Goal: Task Accomplishment & Management: Complete application form

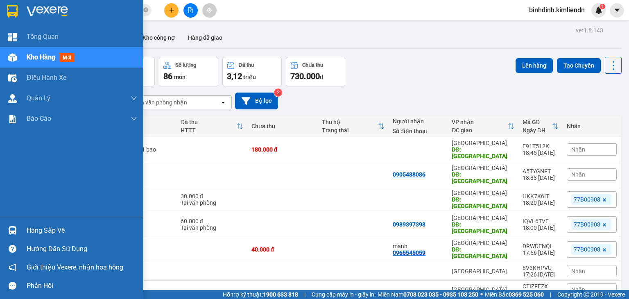
click at [13, 58] on img at bounding box center [12, 57] width 9 height 9
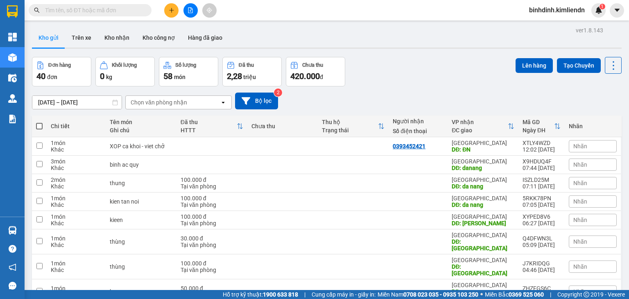
click at [73, 14] on input "text" at bounding box center [93, 10] width 97 height 9
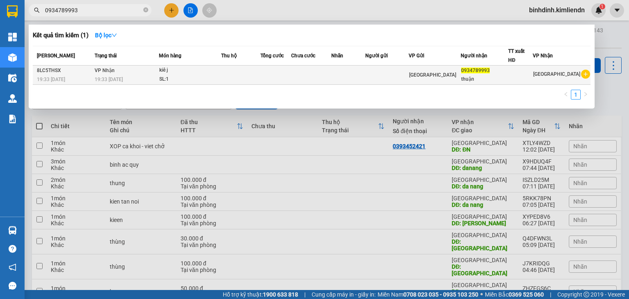
type input "0934789993"
click at [397, 79] on td at bounding box center [388, 75] width 44 height 19
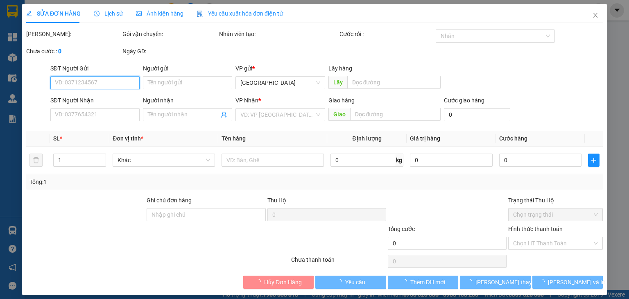
type input "0934789993"
type input "thuận"
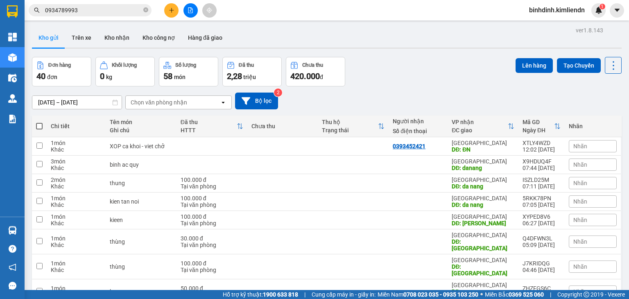
click at [133, 14] on input "0934789993" at bounding box center [93, 10] width 97 height 9
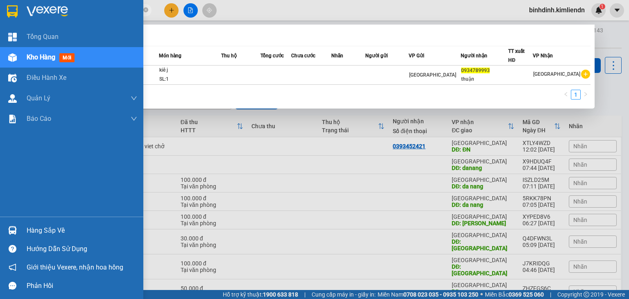
click at [9, 55] on img at bounding box center [12, 57] width 9 height 9
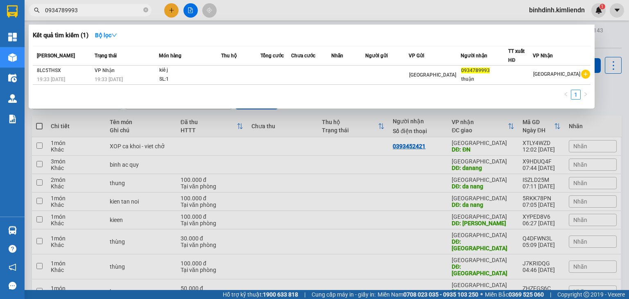
click at [266, 193] on div at bounding box center [314, 149] width 629 height 299
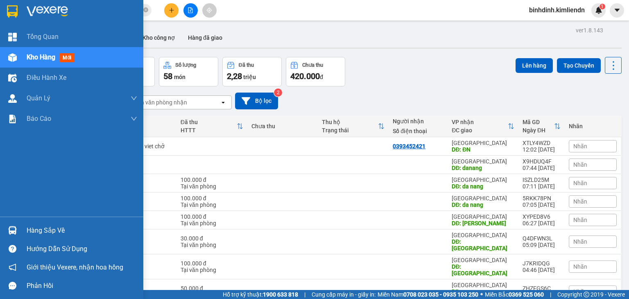
click at [11, 50] on div at bounding box center [12, 57] width 14 height 14
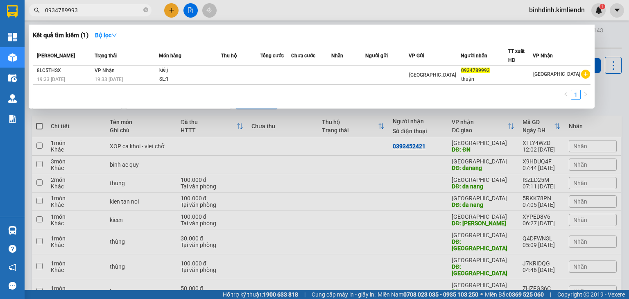
click at [89, 9] on input "0934789993" at bounding box center [93, 10] width 97 height 9
click at [144, 11] on icon "close-circle" at bounding box center [145, 9] width 5 height 5
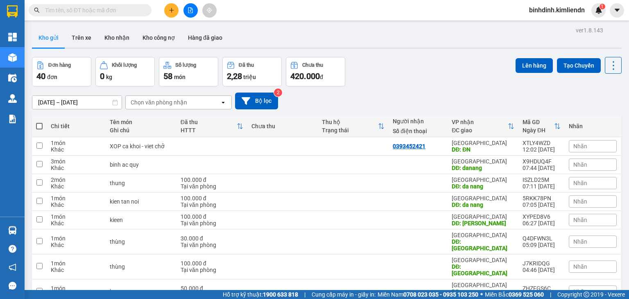
click at [118, 15] on span at bounding box center [90, 10] width 123 height 12
click at [116, 7] on input "text" at bounding box center [93, 10] width 97 height 9
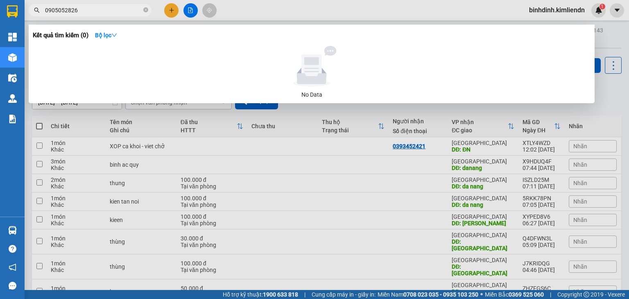
type input "0905052826"
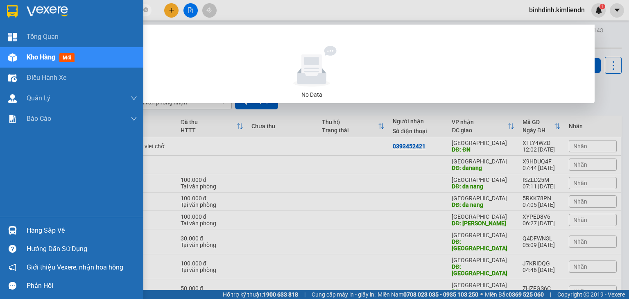
drag, startPoint x: 111, startPoint y: 11, endPoint x: 0, endPoint y: 7, distance: 111.5
click at [0, 7] on section "Kết quả tìm kiếm ( 0 ) Bộ lọc No Data 0905052826 binhdinh.kimliendn 1 Tổng Quan…" at bounding box center [314, 149] width 629 height 299
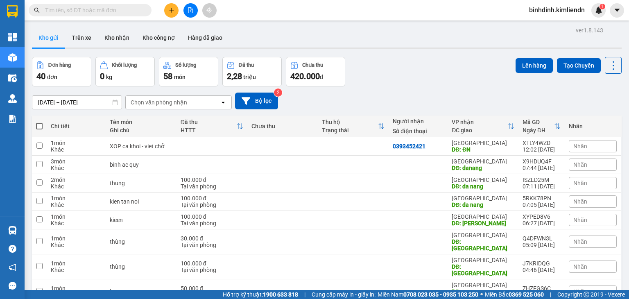
click at [263, 19] on div "Kết quả tìm kiếm ( 0 ) Bộ lọc No Data binhdinh.kimliendn 1" at bounding box center [314, 10] width 629 height 20
click at [110, 10] on input "text" at bounding box center [93, 10] width 97 height 9
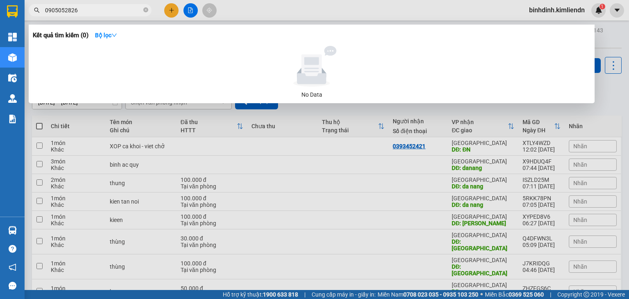
type input "0905052826"
drag, startPoint x: 177, startPoint y: 6, endPoint x: 182, endPoint y: 8, distance: 5.6
click at [176, 6] on div at bounding box center [314, 149] width 629 height 299
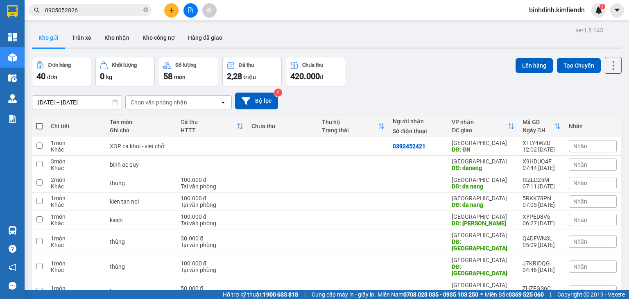
click at [165, 7] on button at bounding box center [171, 10] width 14 height 14
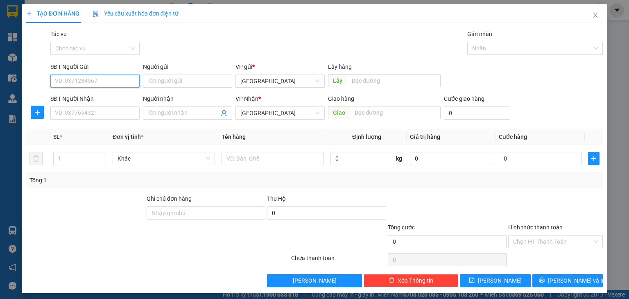
click at [102, 78] on input "SĐT Người Gửi" at bounding box center [94, 81] width 89 height 13
click at [485, 50] on div at bounding box center [531, 48] width 123 height 10
type input "09"
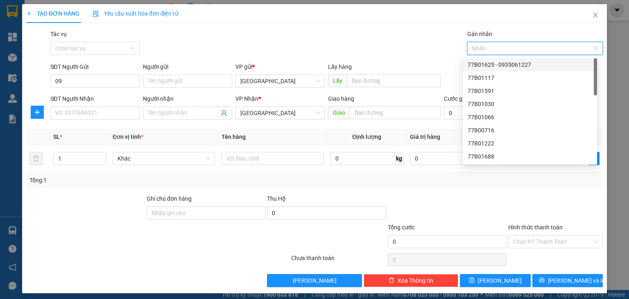
type input "4"
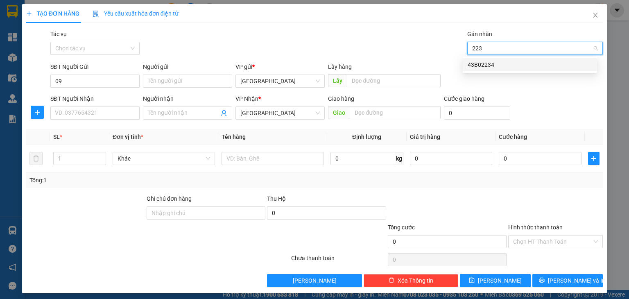
type input "2234"
click at [481, 65] on div "43B02234" at bounding box center [530, 64] width 125 height 9
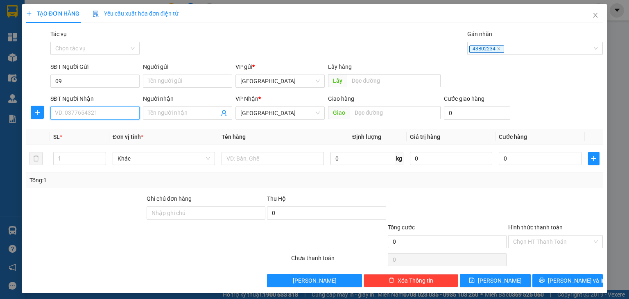
click at [124, 116] on input "SĐT Người Nhận" at bounding box center [94, 113] width 89 height 13
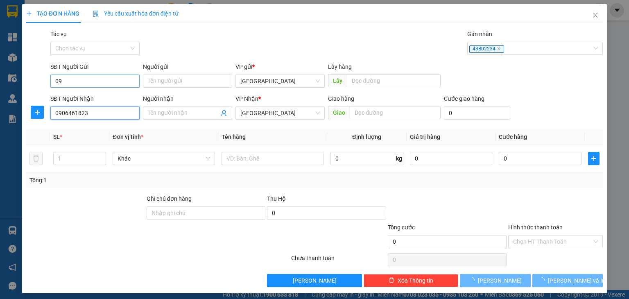
type input "0906461823"
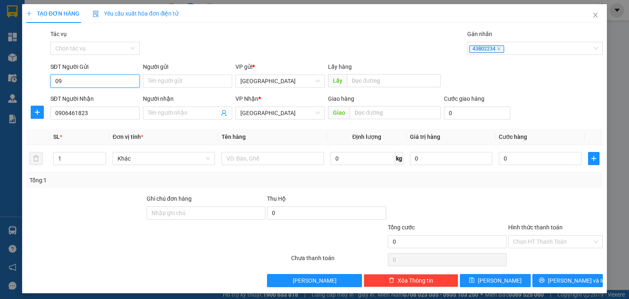
click at [125, 77] on input "09" at bounding box center [94, 81] width 89 height 13
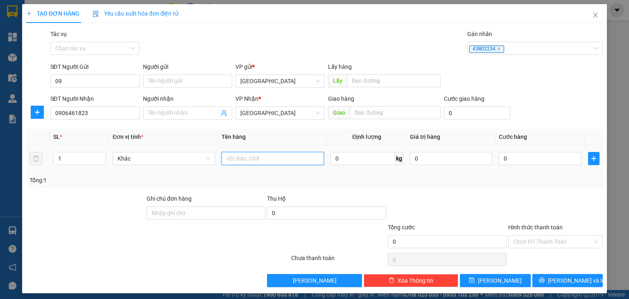
click at [273, 155] on input "text" at bounding box center [273, 158] width 102 height 13
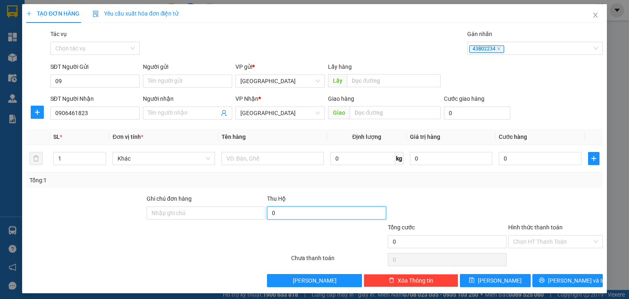
click at [297, 210] on input "0" at bounding box center [326, 213] width 119 height 13
type input "150.000"
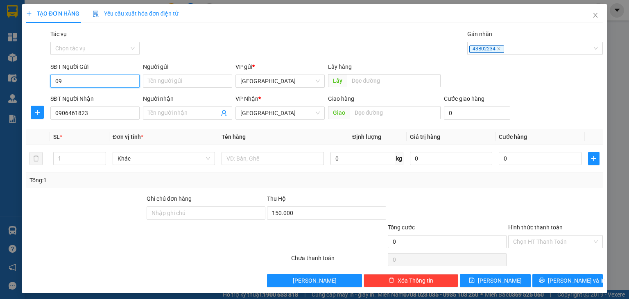
click at [106, 79] on input "09" at bounding box center [94, 81] width 89 height 13
click at [402, 76] on input "text" at bounding box center [394, 80] width 94 height 13
click at [189, 86] on input "Người gửi" at bounding box center [187, 81] width 89 height 13
click at [102, 86] on input "09" at bounding box center [94, 81] width 89 height 13
type input "0862395377"
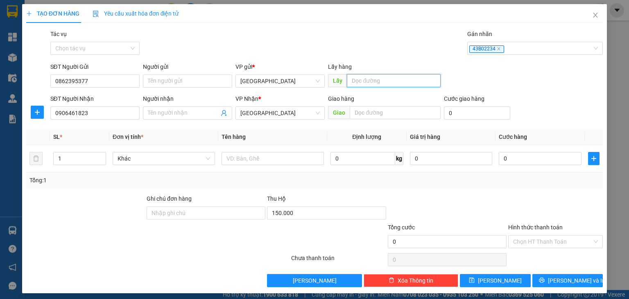
click at [394, 75] on input "text" at bounding box center [394, 80] width 94 height 13
type input "quy nhơn"
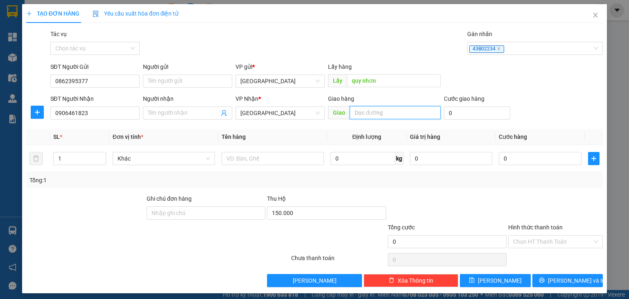
click at [369, 109] on input "text" at bounding box center [395, 112] width 91 height 13
type input "d"
type input "[GEOGRAPHIC_DATA]"
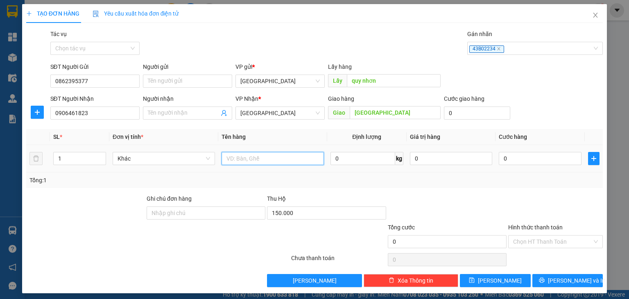
click at [254, 164] on input "text" at bounding box center [273, 158] width 102 height 13
type input "[PERSON_NAME]"
click at [84, 161] on input "1" at bounding box center [80, 158] width 52 height 12
click at [91, 157] on input "1" at bounding box center [80, 158] width 52 height 12
type input "4"
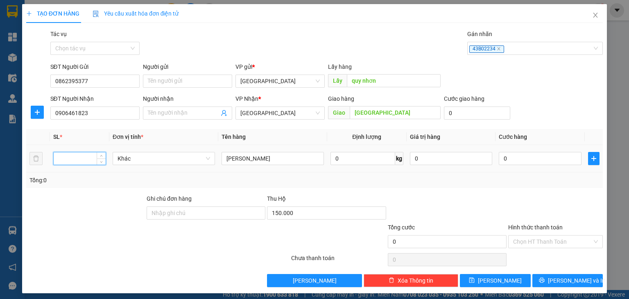
type input "4"
type input "5"
type input "4"
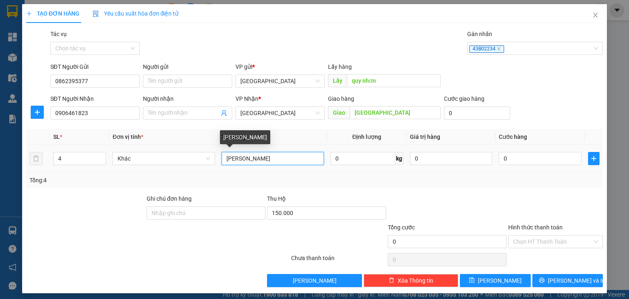
click at [287, 159] on input "[PERSON_NAME]" at bounding box center [273, 158] width 102 height 13
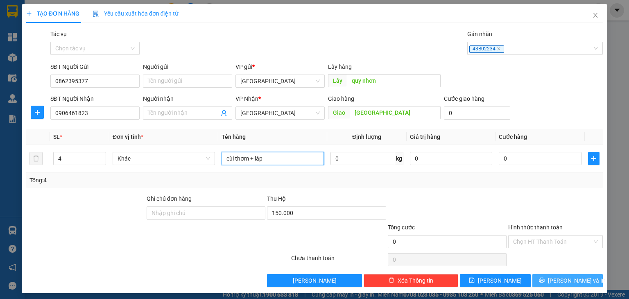
type input "cùi thơm + láp"
click at [569, 280] on span "[PERSON_NAME] và In" at bounding box center [576, 280] width 57 height 9
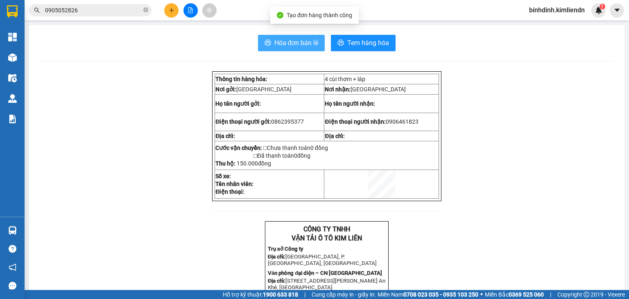
click at [297, 43] on span "Hóa đơn bán lẻ" at bounding box center [297, 43] width 44 height 10
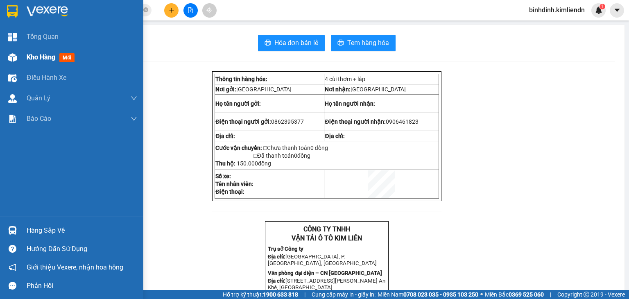
click at [8, 48] on div "Kho hàng mới" at bounding box center [71, 57] width 143 height 20
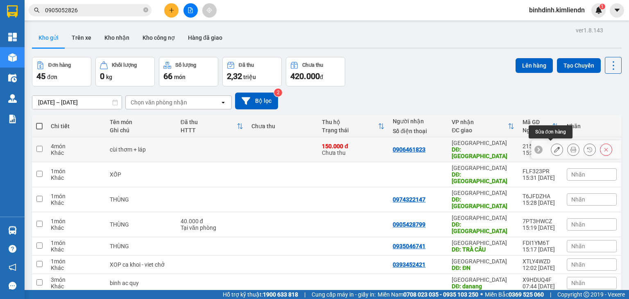
click at [552, 150] on button at bounding box center [557, 150] width 11 height 14
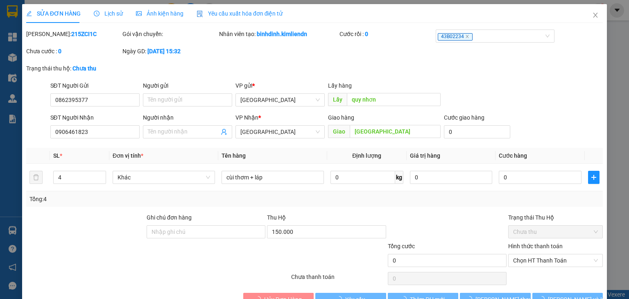
type input "0862395377"
type input "quy nhơn"
type input "0906461823"
type input "[GEOGRAPHIC_DATA]"
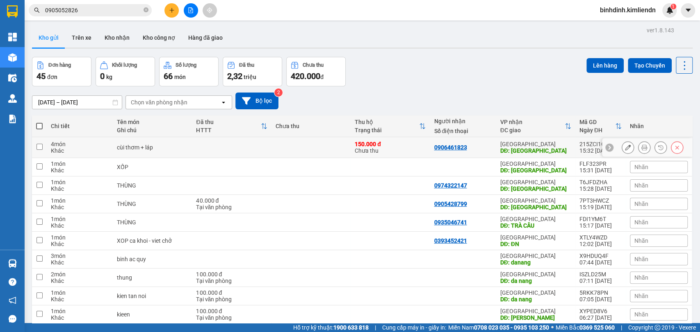
click at [625, 150] on icon at bounding box center [628, 148] width 6 height 6
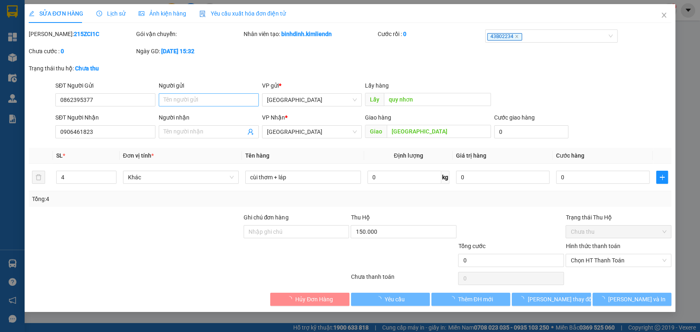
type input "0862395377"
type input "quy nhơn"
type input "0906461823"
type input "[GEOGRAPHIC_DATA]"
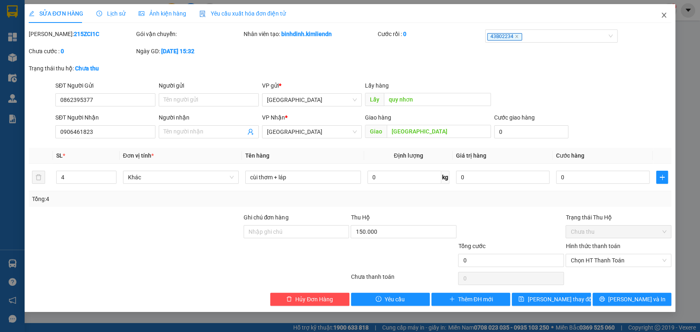
click at [629, 16] on icon "close" at bounding box center [663, 15] width 7 height 7
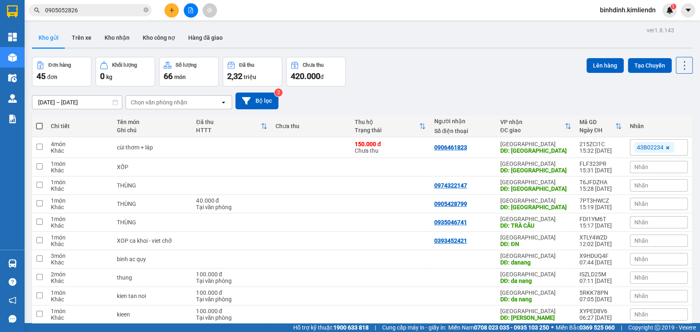
click at [166, 5] on button at bounding box center [171, 10] width 14 height 14
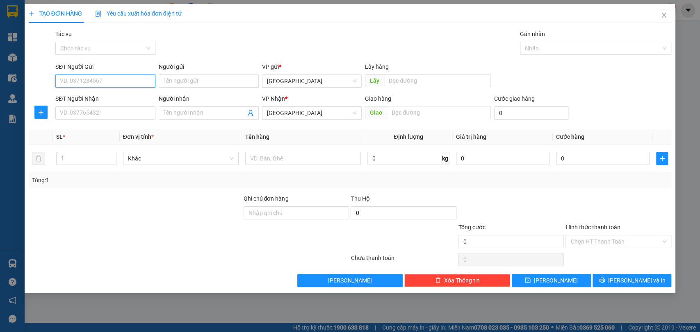
click at [127, 79] on input "SĐT Người Gửi" at bounding box center [105, 81] width 100 height 13
type input "0"
click at [410, 219] on div "0" at bounding box center [403, 215] width 106 height 16
click at [410, 212] on input "0" at bounding box center [403, 213] width 106 height 13
type input "300.000"
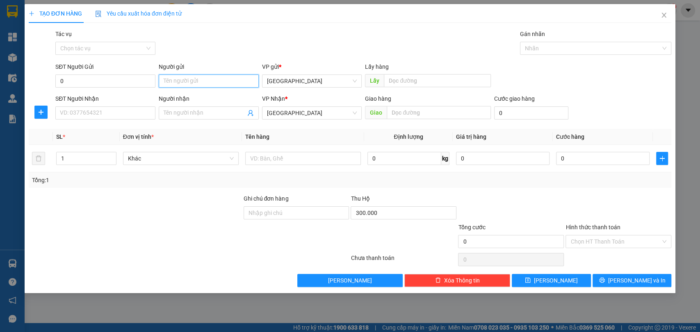
click at [200, 80] on input "Người gửi" at bounding box center [209, 81] width 100 height 13
type input "xe anh việt"
type input "quy nhơn"
click at [403, 112] on input "text" at bounding box center [438, 112] width 104 height 13
type input "d"
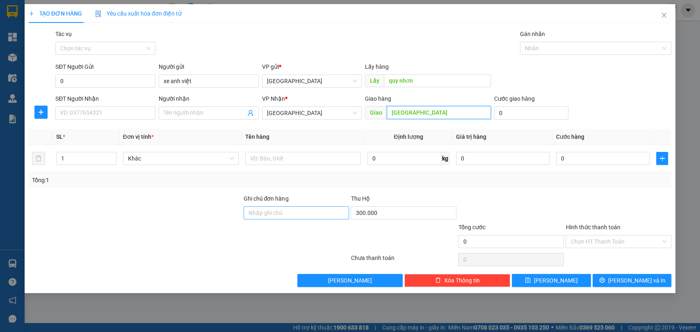
type input "[GEOGRAPHIC_DATA]"
click at [252, 211] on input "Ghi chú đơn hàng" at bounding box center [296, 213] width 106 height 13
type input "0905425829"
click at [541, 38] on div "Gán nhãn" at bounding box center [596, 36] width 152 height 12
click at [535, 55] on div "Gán nhãn Nhãn" at bounding box center [596, 44] width 152 height 29
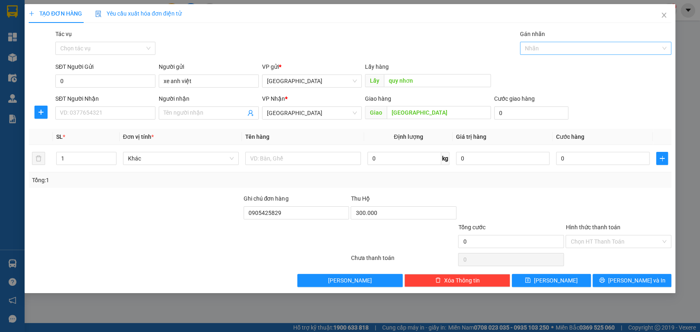
click at [538, 48] on div at bounding box center [591, 48] width 139 height 10
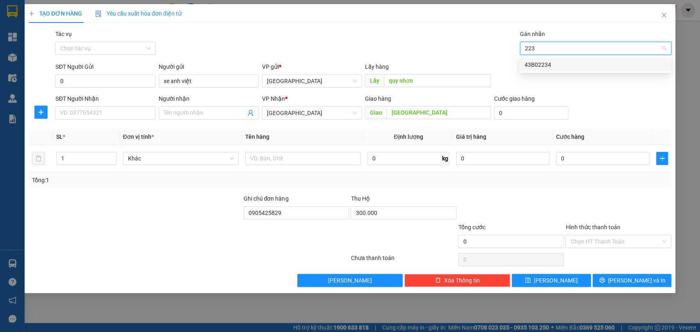
type input "2234"
click at [548, 64] on div "43B02234" at bounding box center [594, 64] width 141 height 9
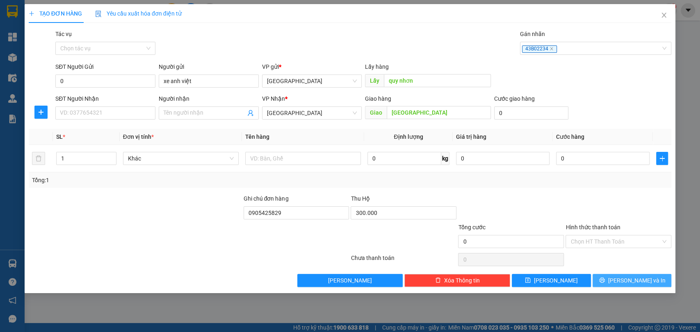
click at [604, 279] on icon "printer" at bounding box center [602, 280] width 6 height 6
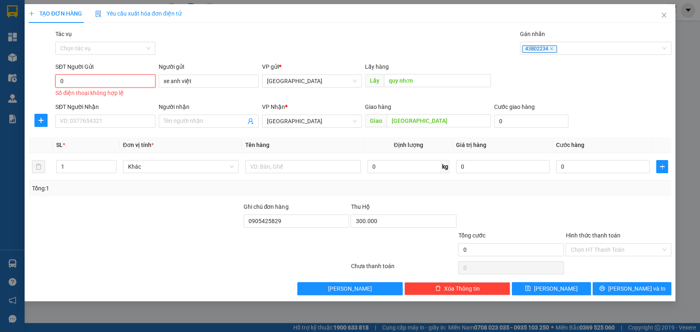
click at [133, 81] on input "0" at bounding box center [105, 81] width 100 height 13
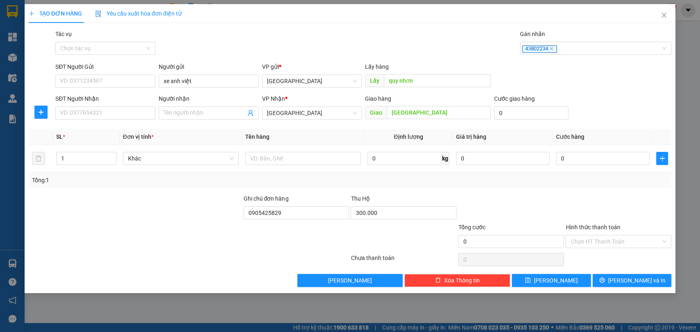
click at [603, 273] on div "Transit Pickup Surcharge Ids Transit Deliver Surcharge Ids Transit Deliver Surc…" at bounding box center [350, 159] width 643 height 258
click at [606, 279] on button "[PERSON_NAME] và In" at bounding box center [631, 280] width 79 height 13
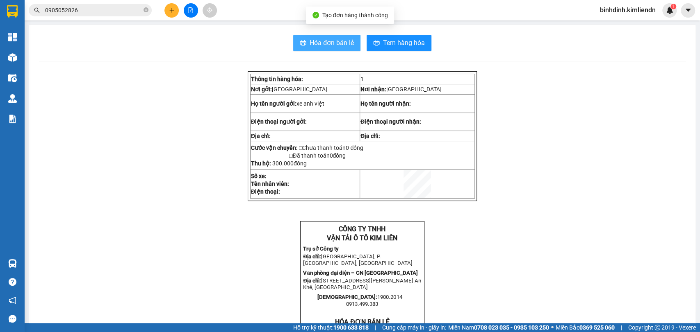
click at [339, 39] on span "Hóa đơn bán lẻ" at bounding box center [331, 43] width 44 height 10
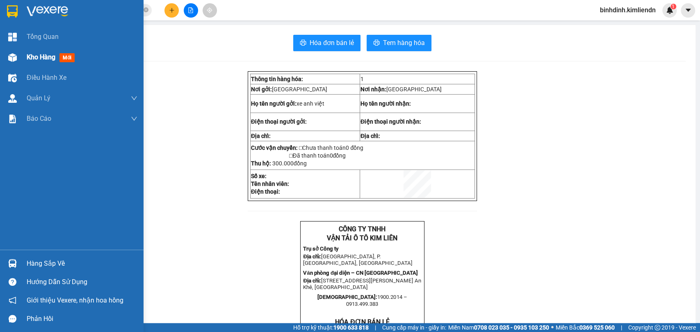
click at [12, 53] on img at bounding box center [12, 57] width 9 height 9
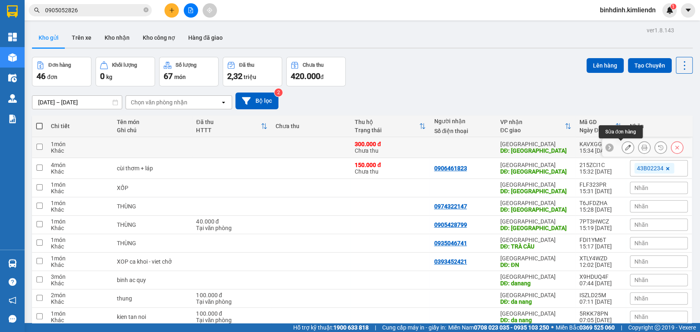
click at [623, 145] on button at bounding box center [627, 148] width 11 height 14
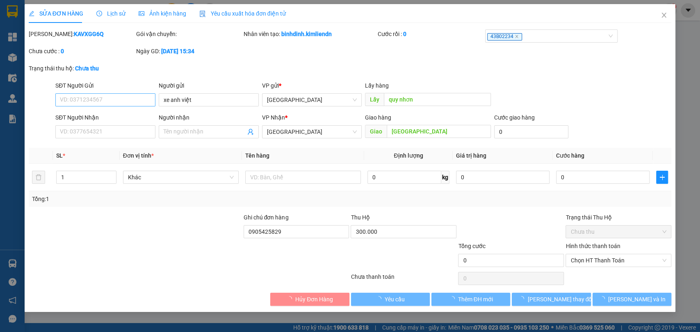
type input "xe anh việt"
type input "quy nhơn"
type input "[GEOGRAPHIC_DATA]"
type input "0905425829"
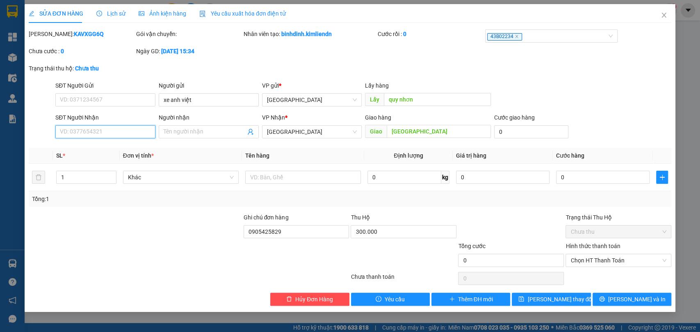
click at [115, 128] on input "SĐT Người Nhận" at bounding box center [105, 131] width 100 height 13
type input "0965885789"
click at [229, 132] on input "Người nhận" at bounding box center [205, 131] width 82 height 9
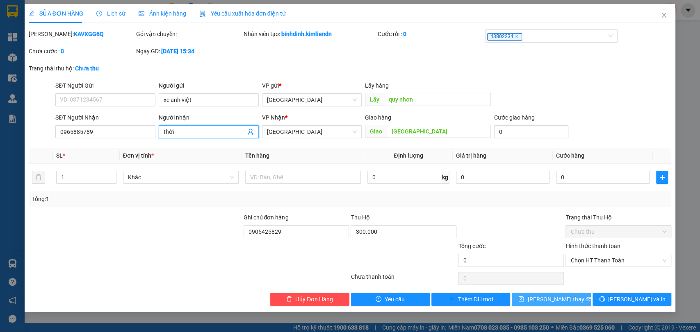
type input "thời"
click at [524, 299] on span "save" at bounding box center [521, 299] width 6 height 7
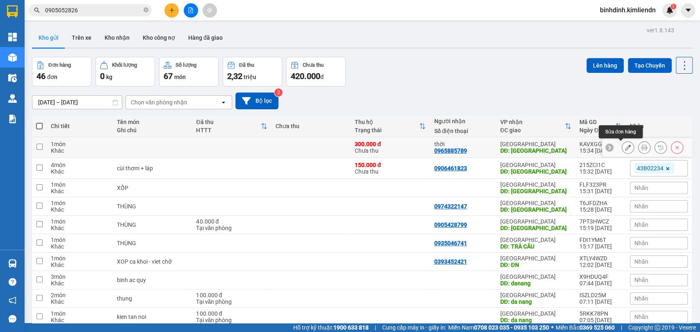
click at [625, 146] on icon at bounding box center [628, 148] width 6 height 6
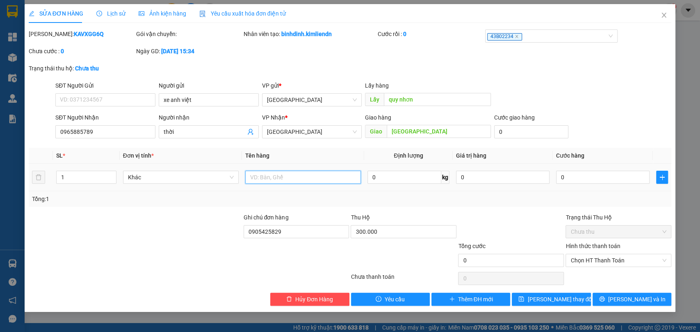
click at [314, 175] on input "text" at bounding box center [303, 177] width 116 height 13
type input "xốp"
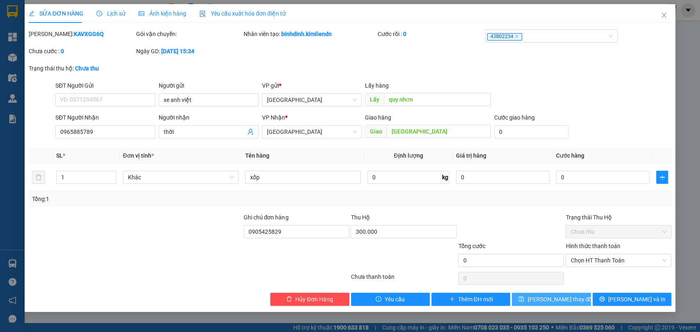
click at [566, 298] on span "[PERSON_NAME] thay đổi" at bounding box center [560, 299] width 66 height 9
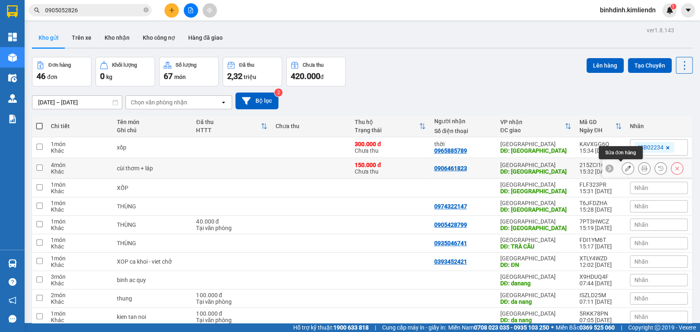
click at [624, 167] on button at bounding box center [627, 168] width 11 height 14
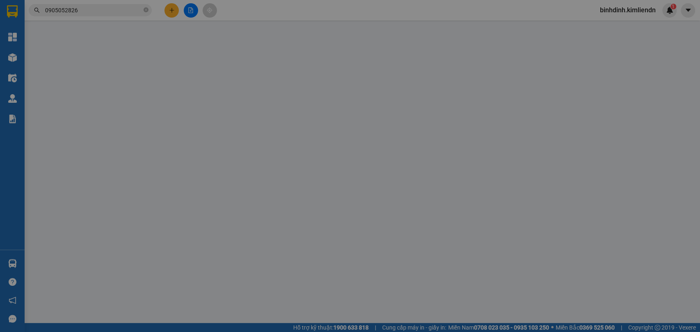
type input "0862395377"
type input "quy nhơn"
type input "0906461823"
type input "[GEOGRAPHIC_DATA]"
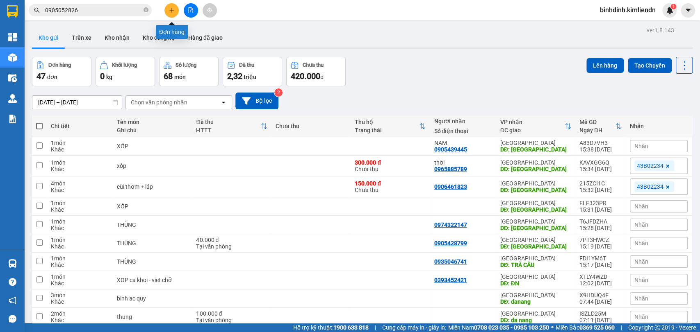
click at [170, 14] on button at bounding box center [171, 10] width 14 height 14
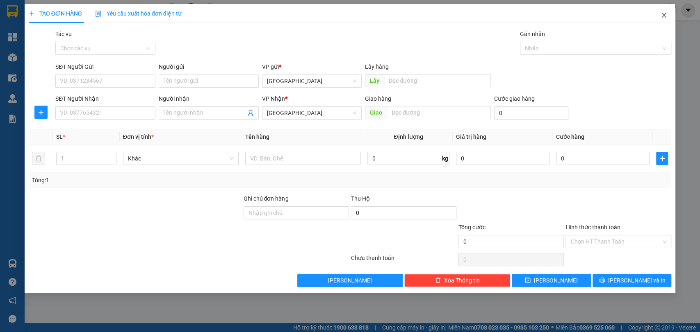
click at [629, 17] on icon "close" at bounding box center [663, 15] width 7 height 7
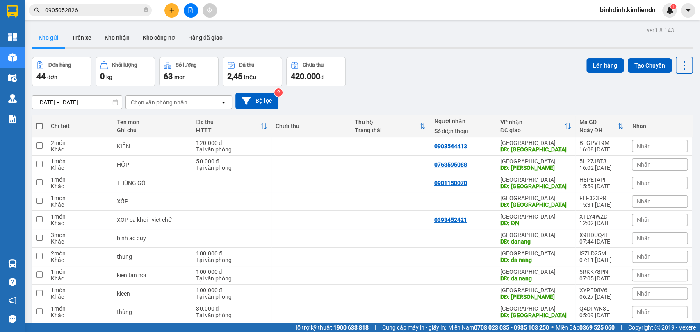
click at [368, 86] on div "Đơn hàng 44 đơn Khối lượng 0 kg Số lượng 63 món Đã thu 2,45 triệu Chưa thu 420.…" at bounding box center [362, 72] width 660 height 30
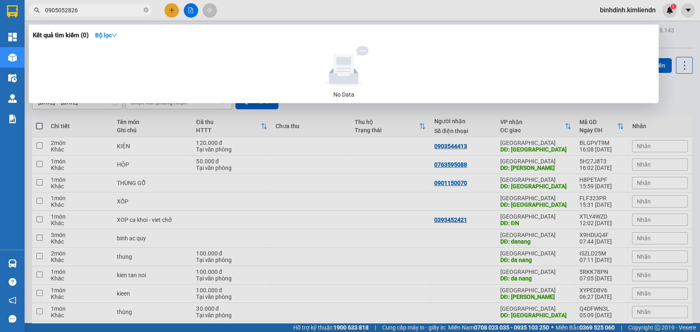
click at [101, 7] on input "0905052826" at bounding box center [93, 10] width 97 height 9
drag, startPoint x: 101, startPoint y: 7, endPoint x: 35, endPoint y: 9, distance: 66.4
click at [35, 9] on div "0905052826" at bounding box center [80, 10] width 160 height 12
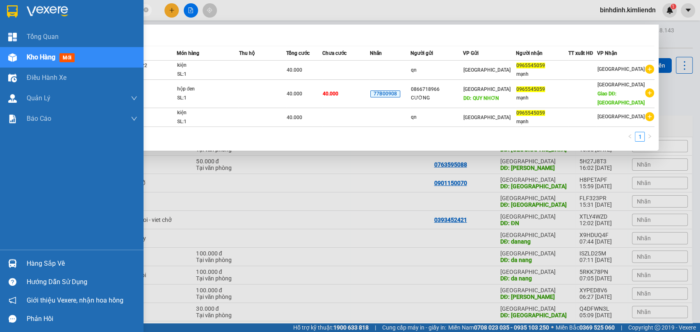
type input "0965545059"
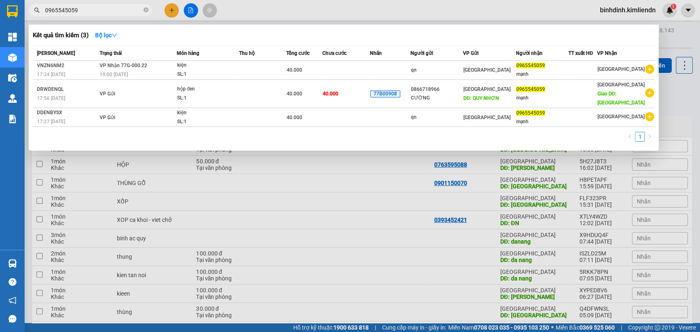
drag, startPoint x: 93, startPoint y: 7, endPoint x: 29, endPoint y: 9, distance: 64.0
click at [30, 9] on span "0965545059" at bounding box center [90, 10] width 123 height 12
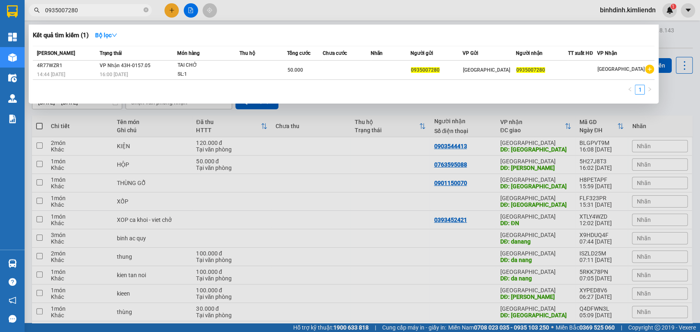
type input "0935007280"
click at [217, 164] on div at bounding box center [350, 166] width 700 height 332
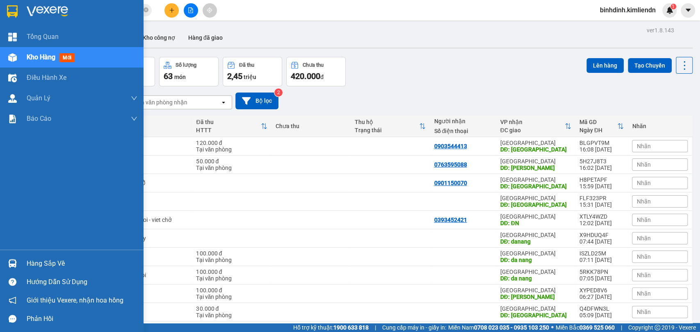
click at [17, 50] on div at bounding box center [12, 57] width 14 height 14
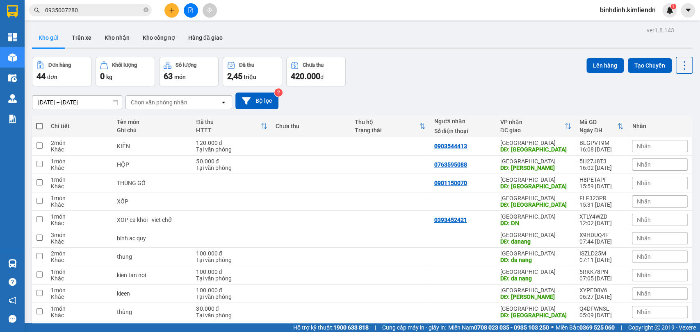
click at [169, 12] on icon "plus" at bounding box center [172, 10] width 6 height 6
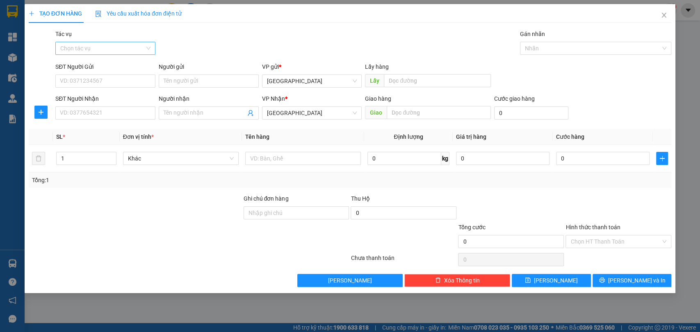
click at [100, 43] on input "Tác vụ" at bounding box center [102, 48] width 84 height 12
click at [174, 299] on div "TẠO ĐƠN HÀNG Yêu cầu xuất hóa đơn điện tử Transit Pickup Surcharge Ids Transit …" at bounding box center [350, 166] width 700 height 332
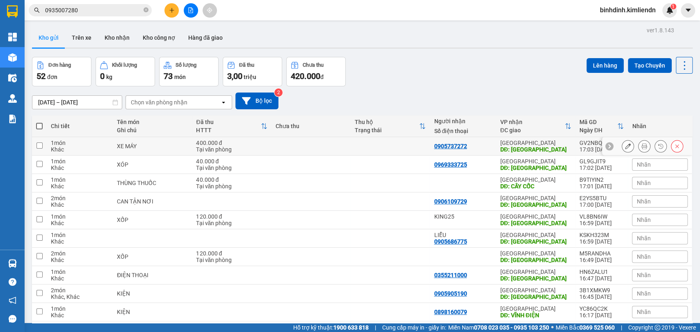
click at [625, 147] on icon at bounding box center [628, 146] width 6 height 6
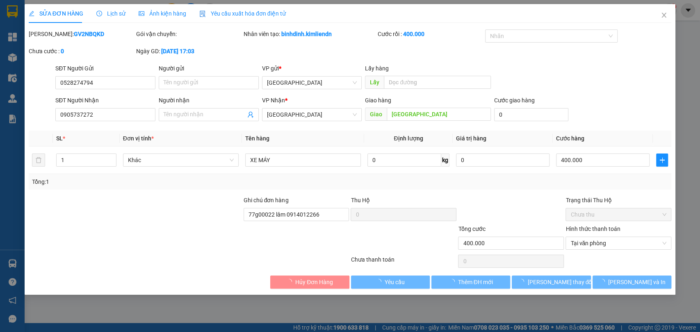
type input "0528274794"
type input "0905737272"
type input "[GEOGRAPHIC_DATA]"
type input "77g00022 lâm 0914012266"
type input "400.000"
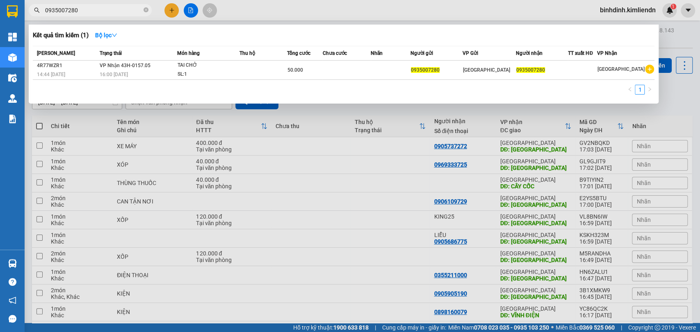
drag, startPoint x: 97, startPoint y: 10, endPoint x: 34, endPoint y: 17, distance: 63.5
click at [34, 17] on div "Kết quả tìm kiếm ( 1 ) Bộ lọc Mã ĐH Trạng thái Món hàng Thu hộ Tổng cước Chưa c…" at bounding box center [80, 10] width 160 height 14
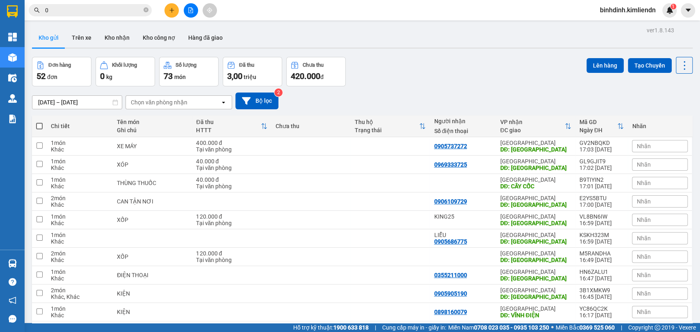
type input "0"
click at [77, 2] on div "Kết quả tìm kiếm ( 1 ) Bộ lọc Mã ĐH Trạng thái Món hàng Thu hộ Tổng cước Chưa c…" at bounding box center [350, 10] width 700 height 20
click at [77, 9] on input "0" at bounding box center [93, 10] width 97 height 9
click at [81, 13] on input "0" at bounding box center [93, 10] width 97 height 9
